Goal: Transaction & Acquisition: Purchase product/service

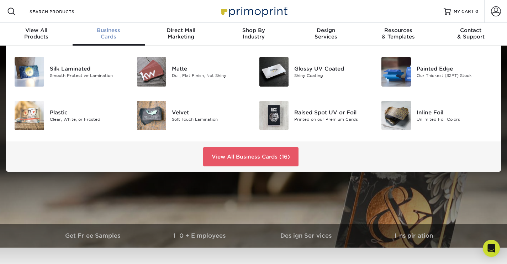
click at [115, 40] on div "Business Cards" at bounding box center [109, 33] width 73 height 13
click at [273, 83] on img at bounding box center [274, 72] width 30 height 30
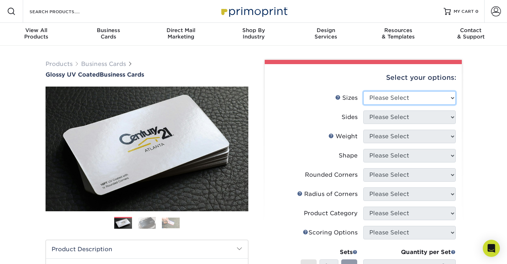
click at [446, 105] on select "Please Select 1.5" x 3.5" - Mini 1.75" x 3.5" - Mini 2" x 2" - Square 2" x 3" -…" at bounding box center [409, 98] width 93 height 14
select select "2.00x3.50"
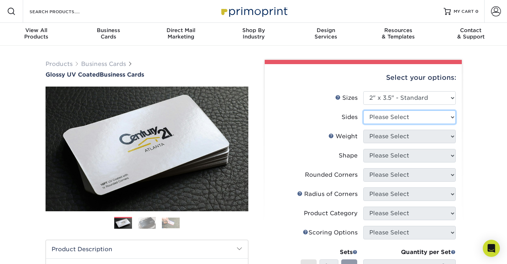
click at [449, 124] on select "Please Select Print Both Sides Print Front Only" at bounding box center [409, 117] width 93 height 14
select select "32d3c223-f82c-492b-b915-ba065a00862f"
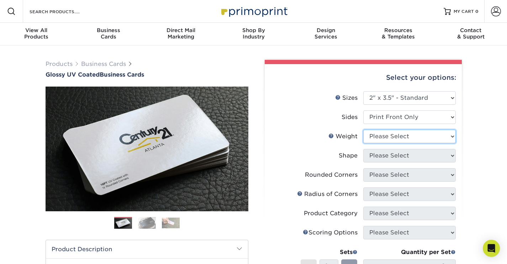
click at [451, 143] on select "Please Select 16PT 14PT" at bounding box center [409, 137] width 93 height 14
select select "16PT"
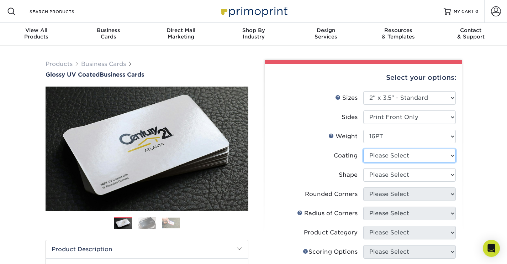
click at [450, 162] on select at bounding box center [409, 156] width 93 height 14
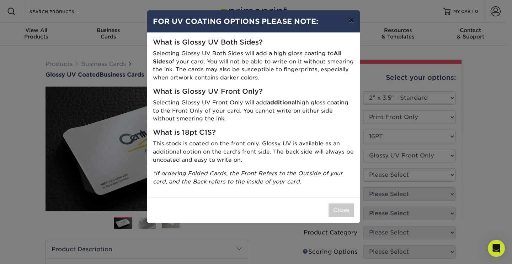
click at [347, 28] on button "×" at bounding box center [351, 20] width 16 height 20
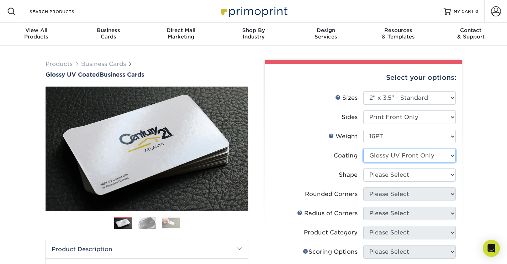
click at [448, 162] on select at bounding box center [409, 156] width 93 height 14
select select "ae367451-b2b8-45df-a344-0f05b6a12993"
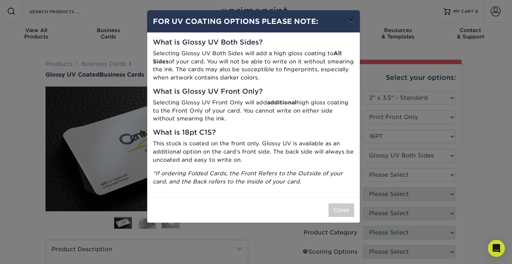
click at [347, 23] on button "×" at bounding box center [351, 20] width 16 height 20
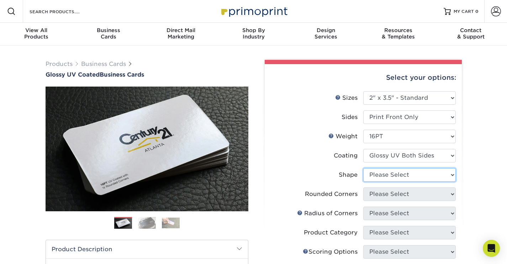
click at [449, 181] on select "Please Select Standard" at bounding box center [409, 175] width 93 height 14
select select "standard"
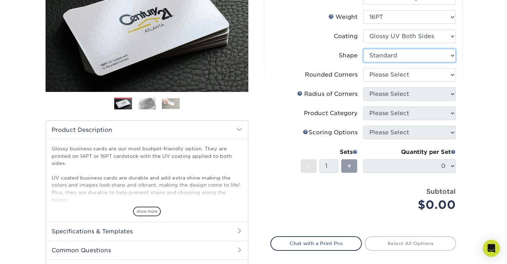
scroll to position [121, 0]
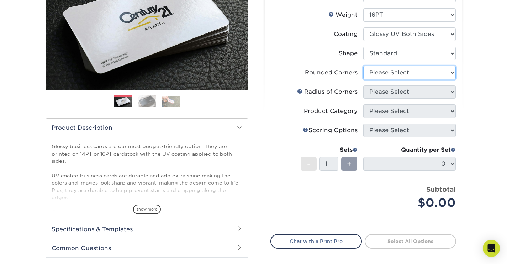
click at [452, 79] on select "Please Select Yes - Round 2 Corners Yes - Round 4 Corners No" at bounding box center [409, 73] width 93 height 14
select select "0"
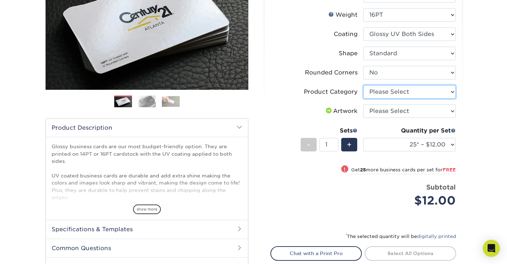
click at [448, 99] on select "Please Select Business Cards" at bounding box center [409, 92] width 93 height 14
select select "3b5148f1-0588-4f88-a218-97bcfdce65c1"
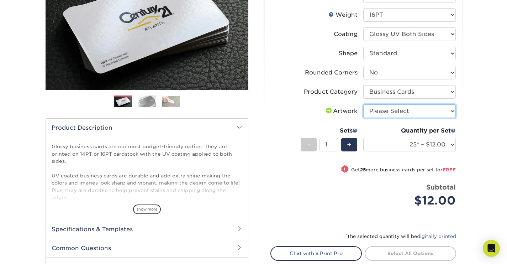
click at [449, 118] on select "Please Select I will upload files I need a design - $100" at bounding box center [409, 111] width 93 height 14
select select "design"
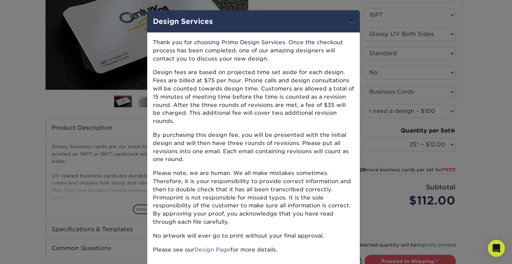
click at [348, 25] on button "×" at bounding box center [351, 20] width 16 height 20
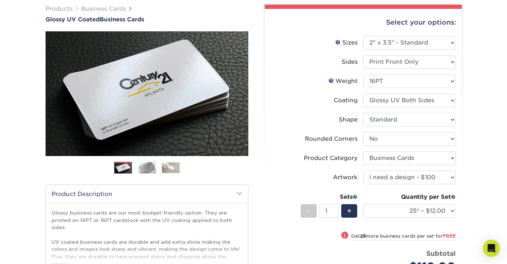
scroll to position [0, 0]
